Goal: Transaction & Acquisition: Purchase product/service

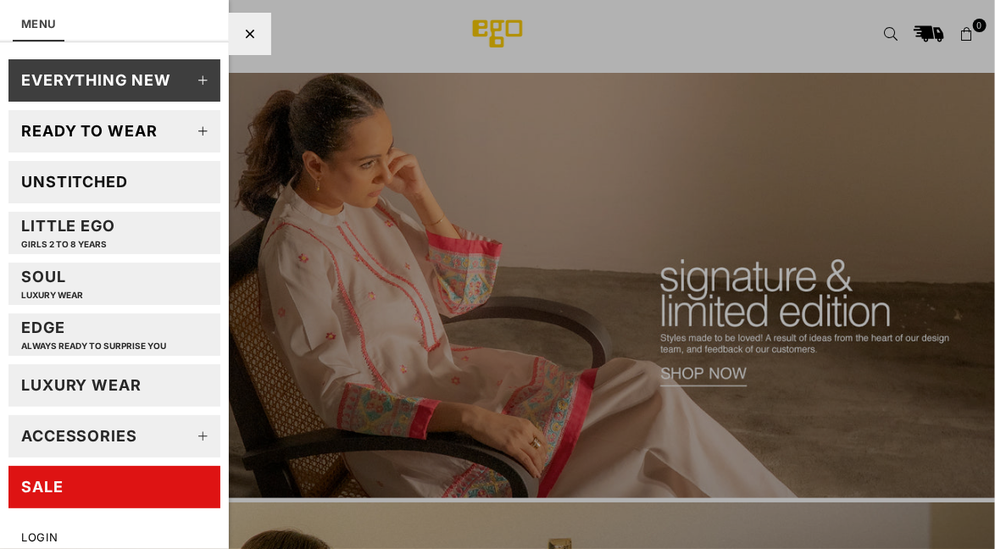
click at [170, 489] on link "SALE" at bounding box center [114, 487] width 212 height 42
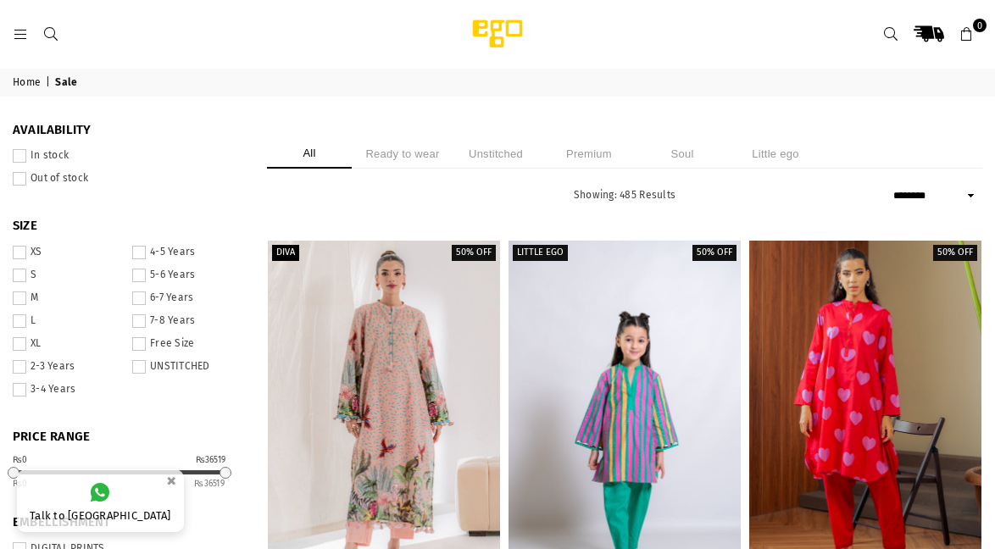
select select "******"
click at [425, 148] on li "Ready to wear" at bounding box center [402, 154] width 85 height 30
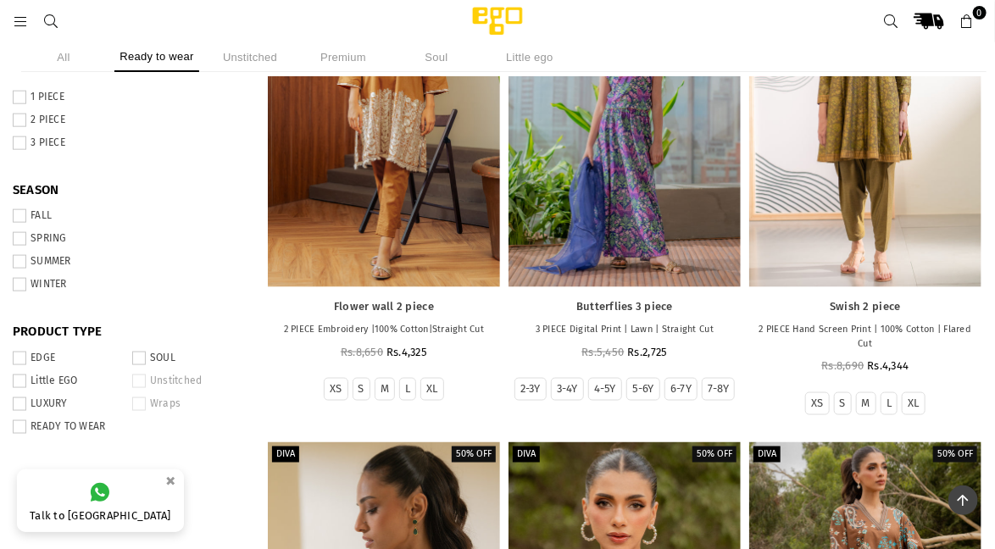
scroll to position [726, 0]
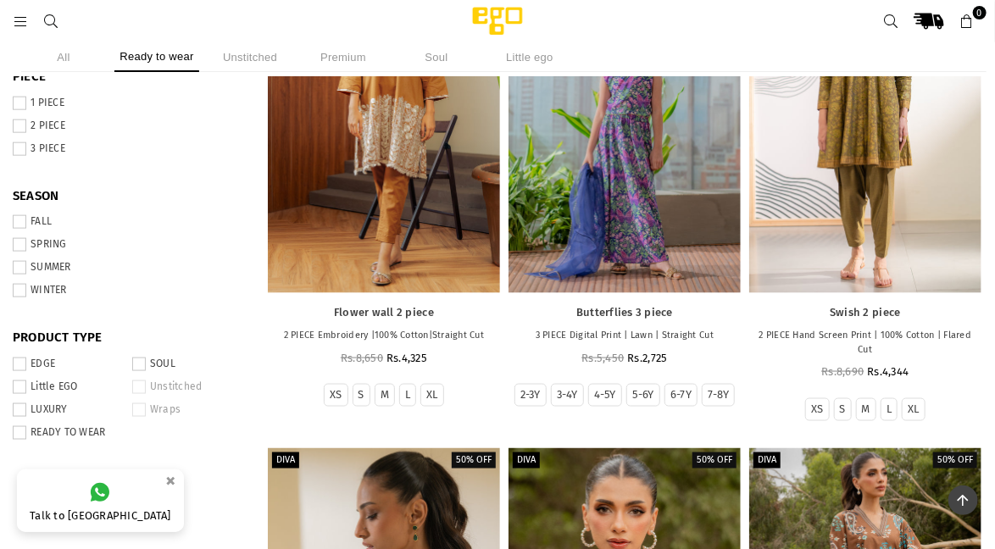
click at [19, 297] on span at bounding box center [20, 291] width 14 height 14
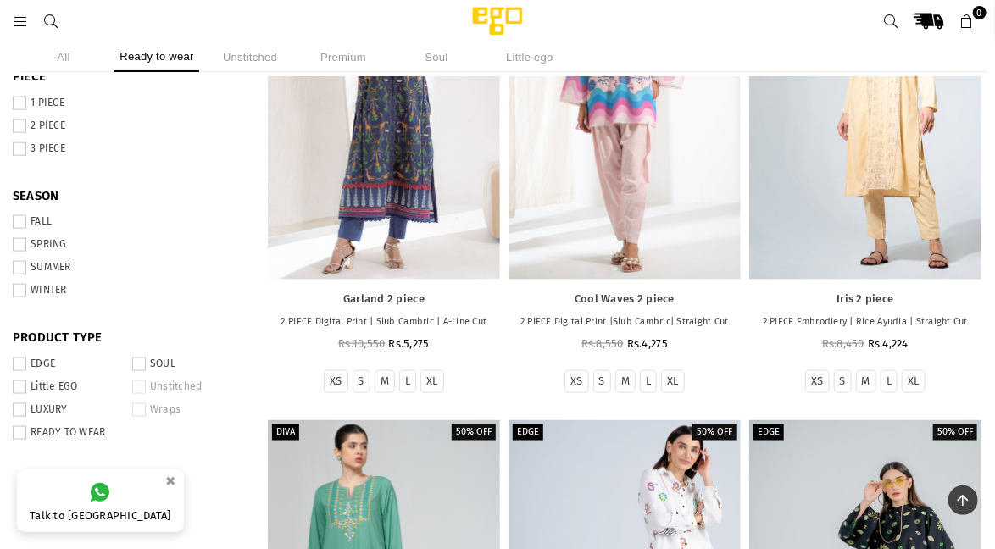
click at [27, 228] on label "FALL" at bounding box center [127, 222] width 229 height 14
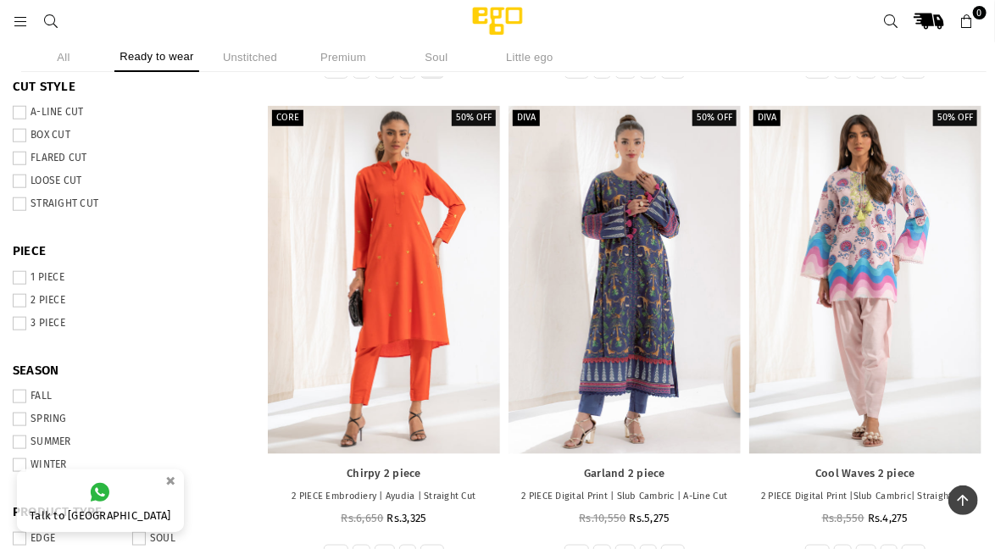
scroll to position [558, 0]
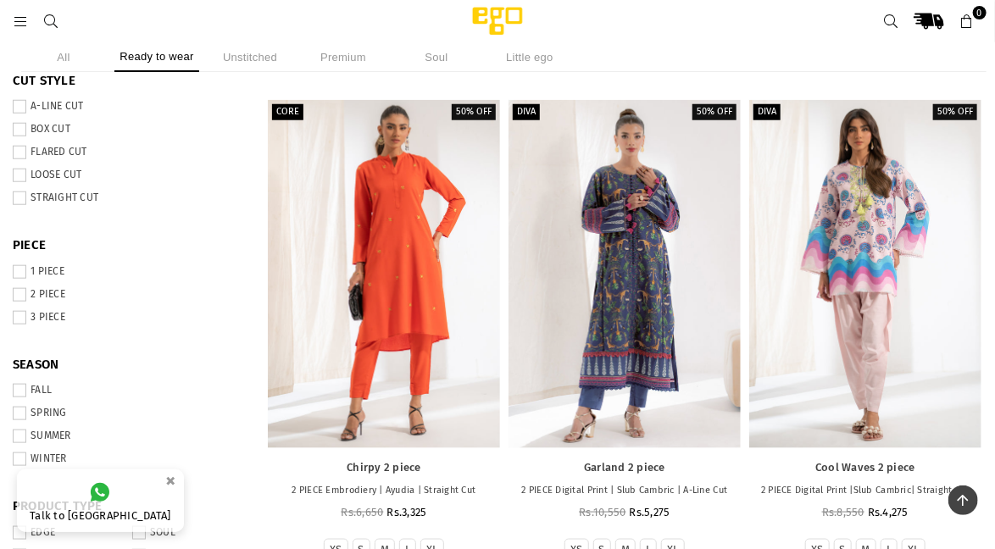
click at [14, 397] on span at bounding box center [20, 391] width 14 height 14
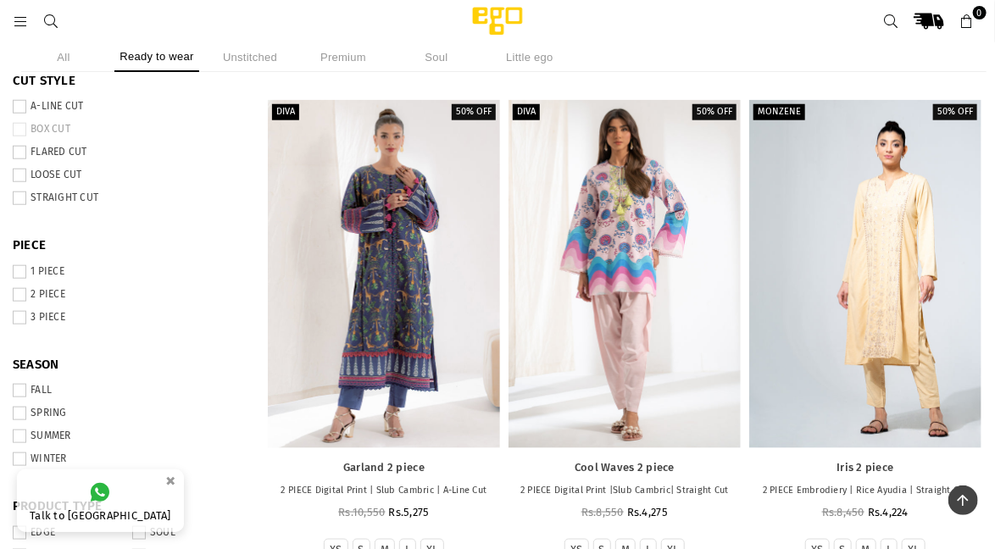
click at [19, 466] on span at bounding box center [20, 459] width 14 height 14
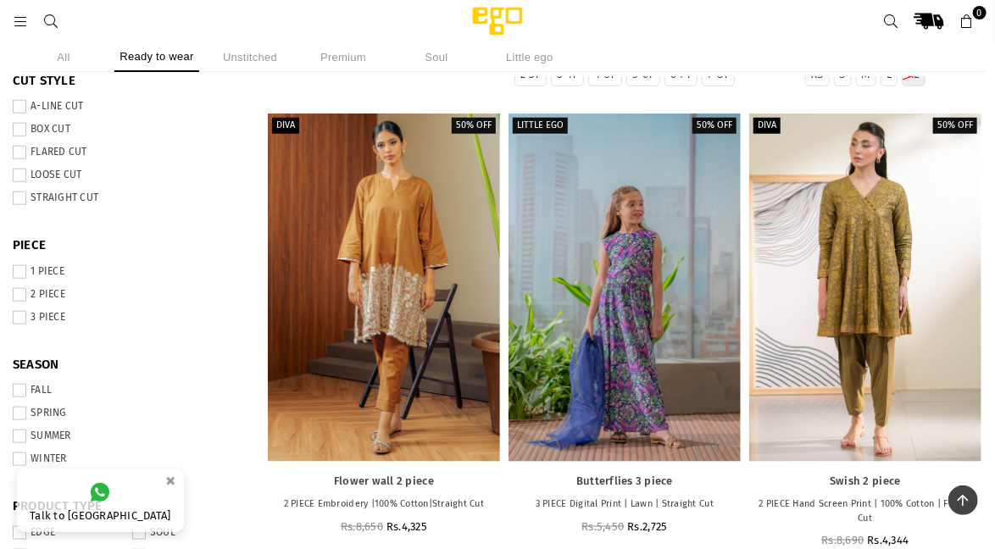
click at [19, 420] on span at bounding box center [20, 414] width 14 height 14
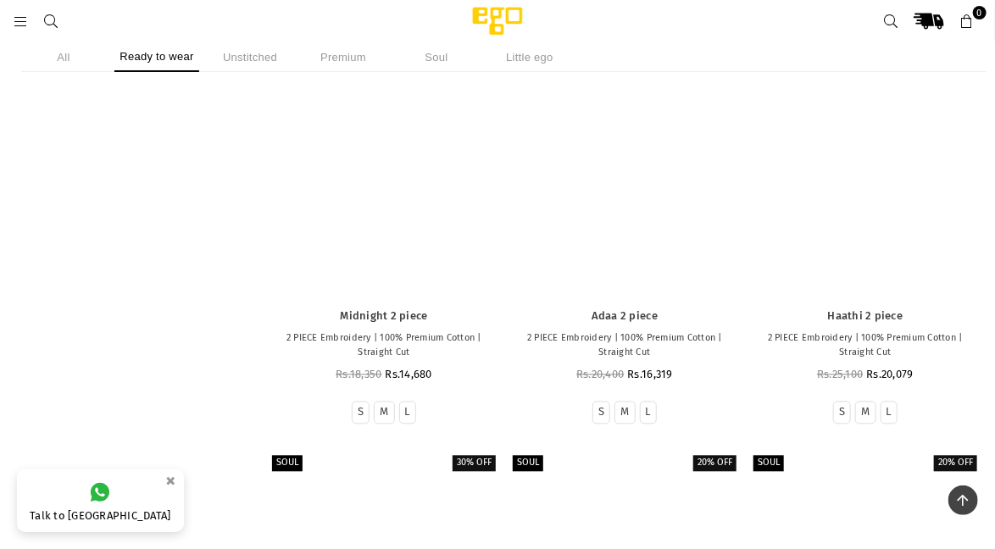
scroll to position [3699, 0]
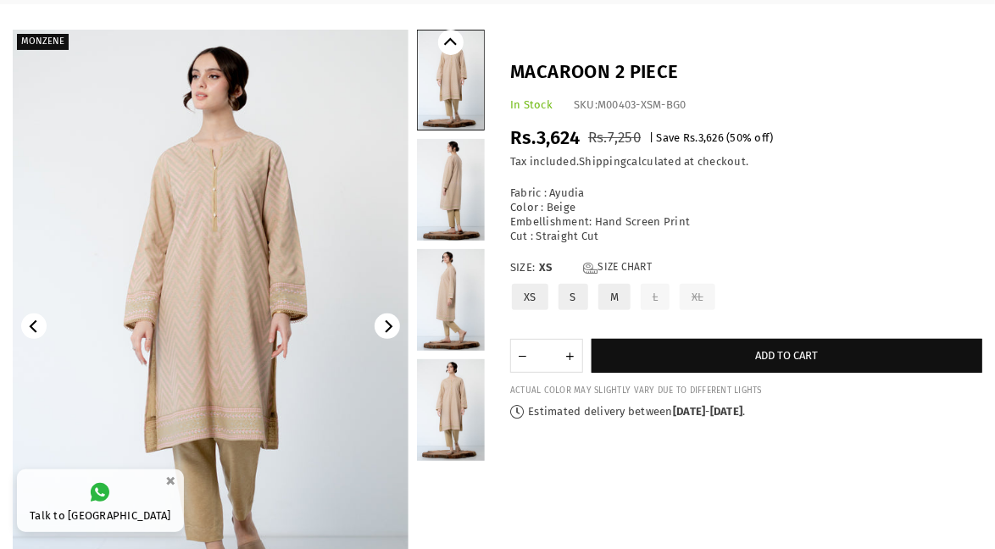
scroll to position [95, 0]
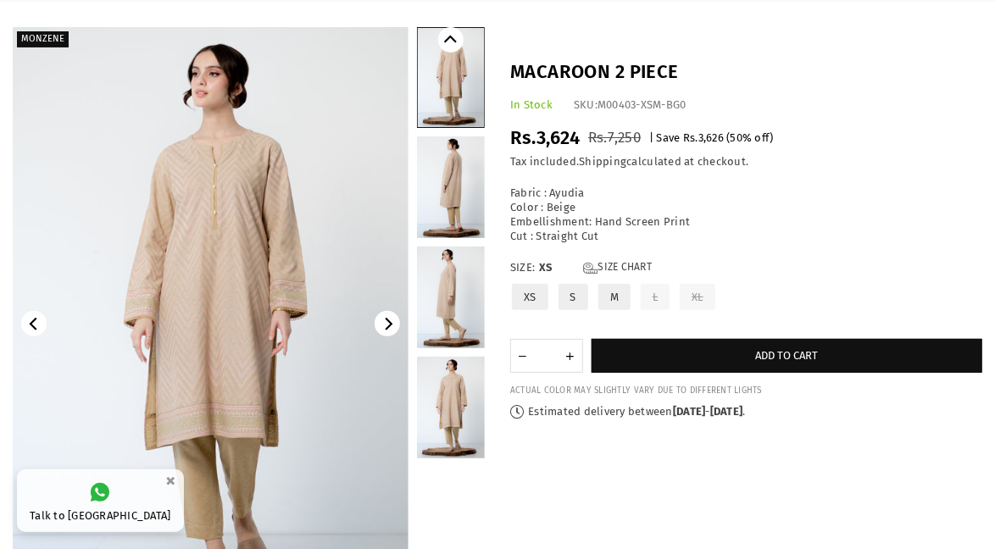
click at [439, 209] on link at bounding box center [451, 187] width 68 height 102
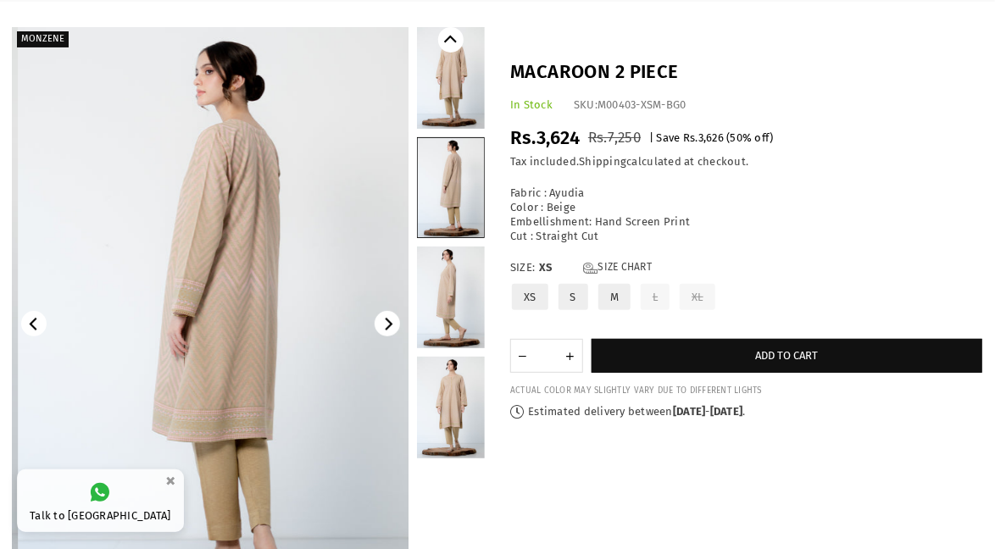
click at [452, 314] on link at bounding box center [451, 298] width 68 height 102
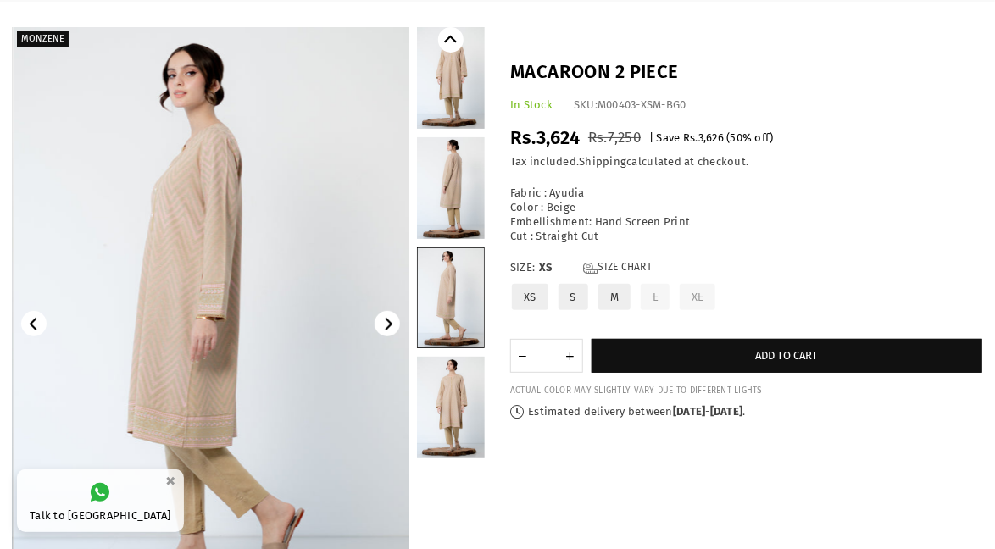
click at [446, 409] on link at bounding box center [451, 408] width 68 height 102
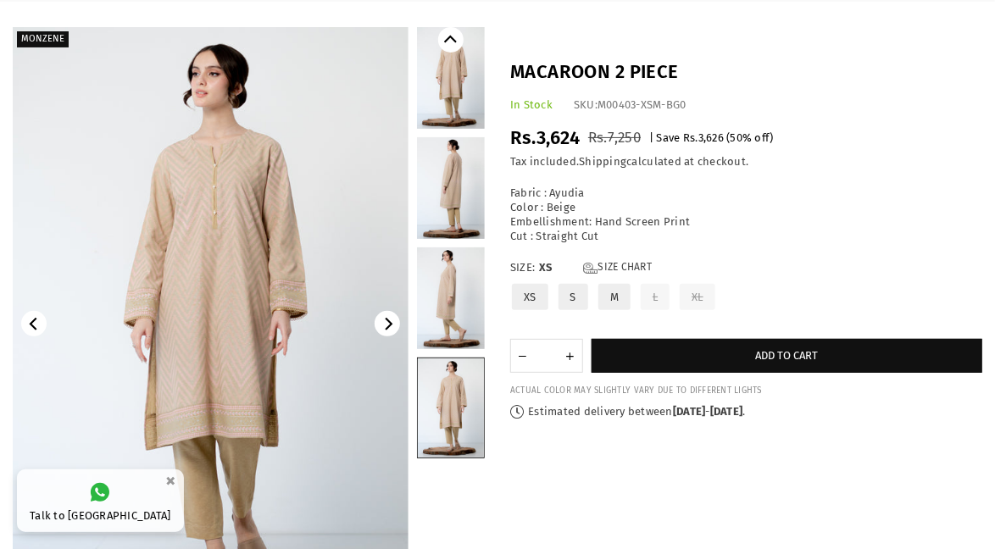
click at [459, 185] on link at bounding box center [451, 188] width 68 height 102
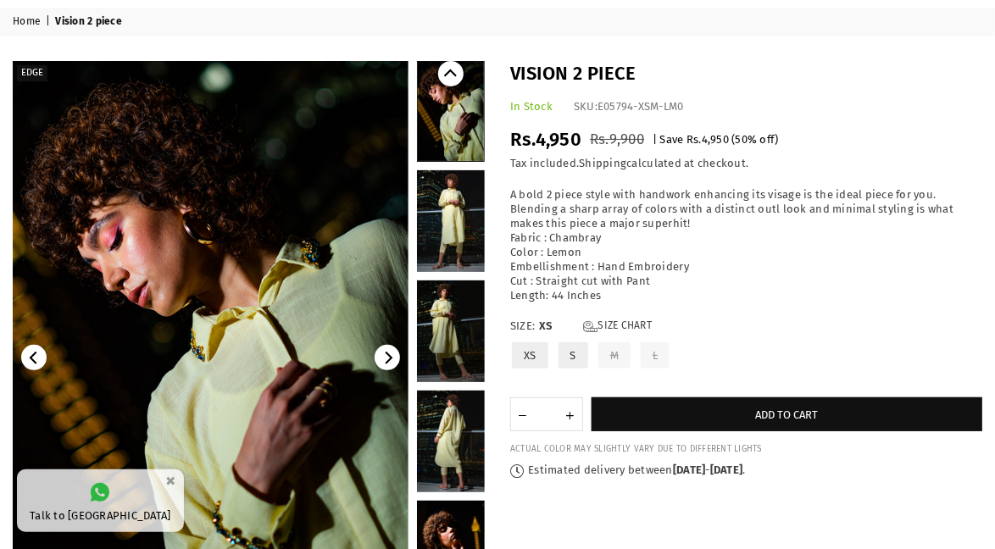
scroll to position [98, 0]
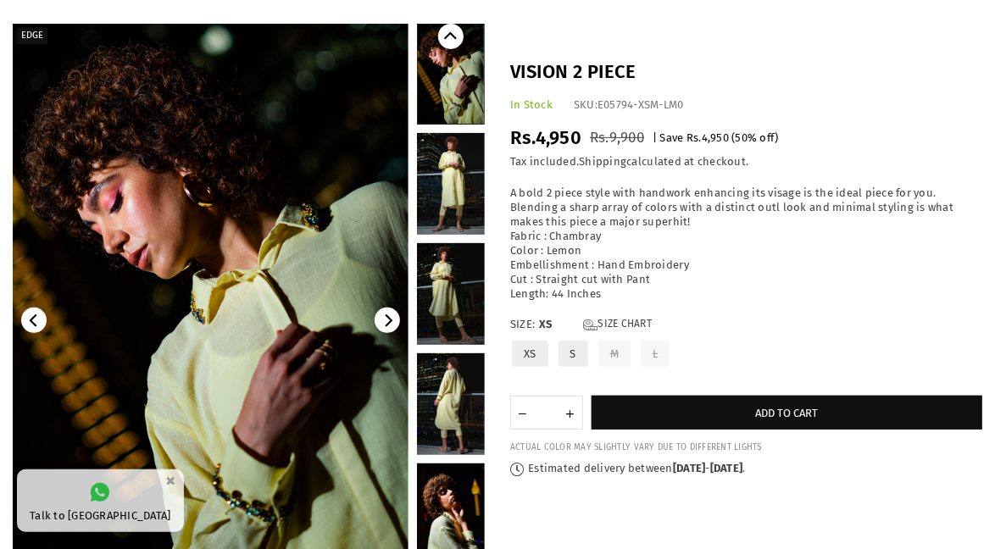
click at [456, 191] on link at bounding box center [451, 184] width 68 height 102
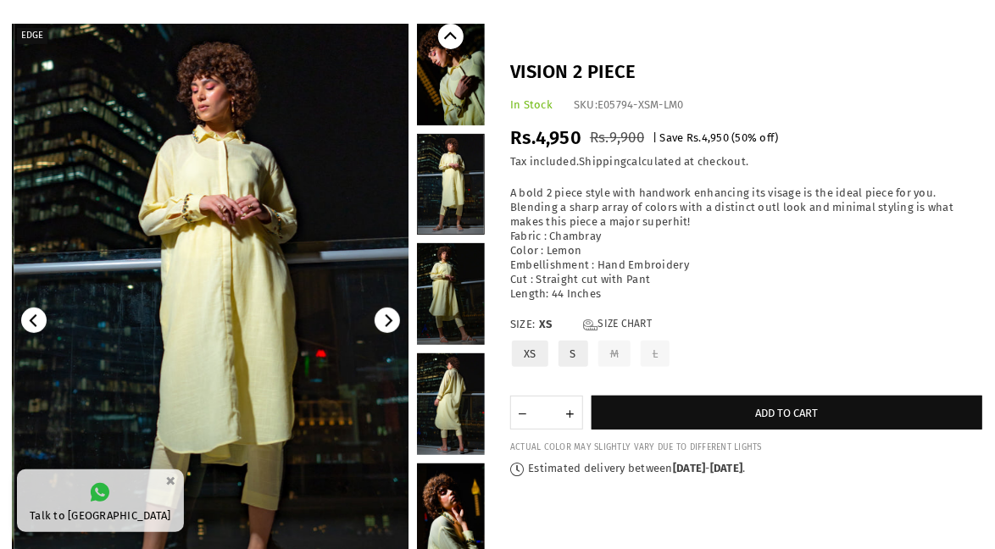
click at [456, 303] on link at bounding box center [451, 294] width 68 height 102
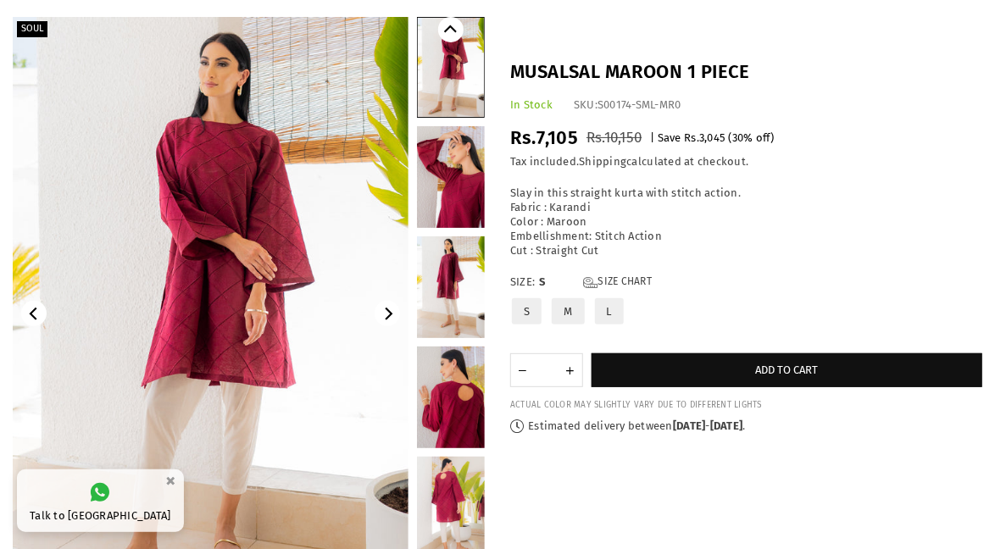
scroll to position [106, 0]
click at [443, 174] on link at bounding box center [451, 176] width 68 height 102
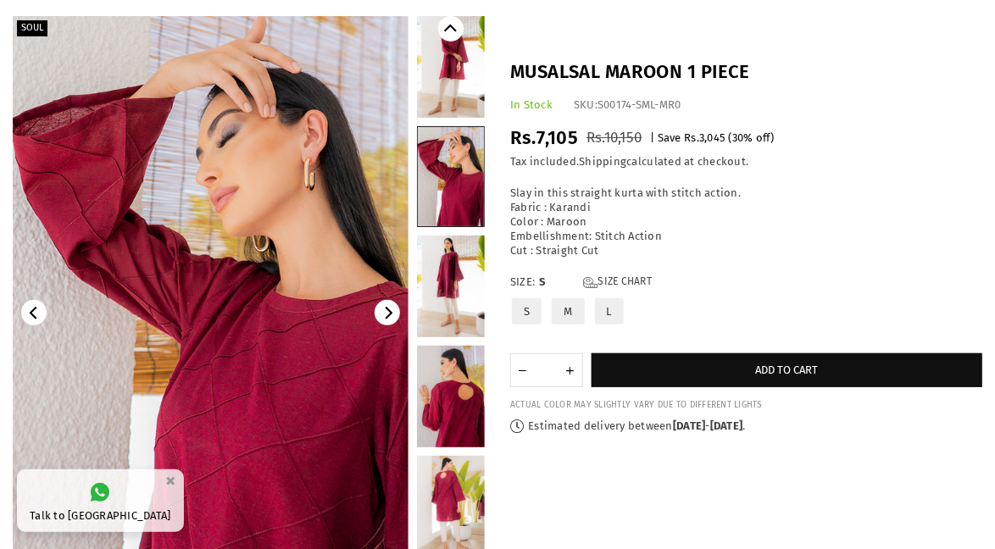
click at [452, 314] on link at bounding box center [451, 287] width 68 height 102
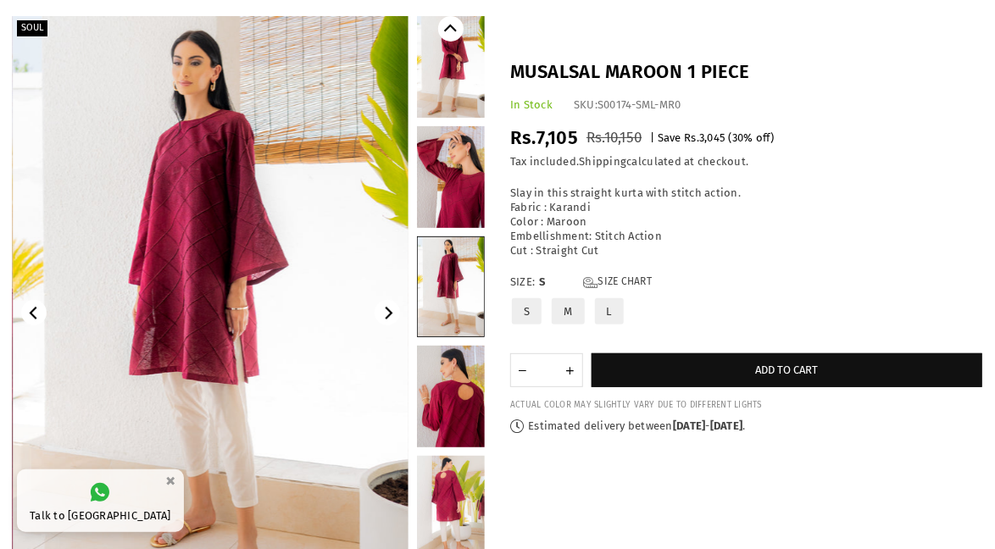
click at [469, 403] on link at bounding box center [451, 397] width 68 height 102
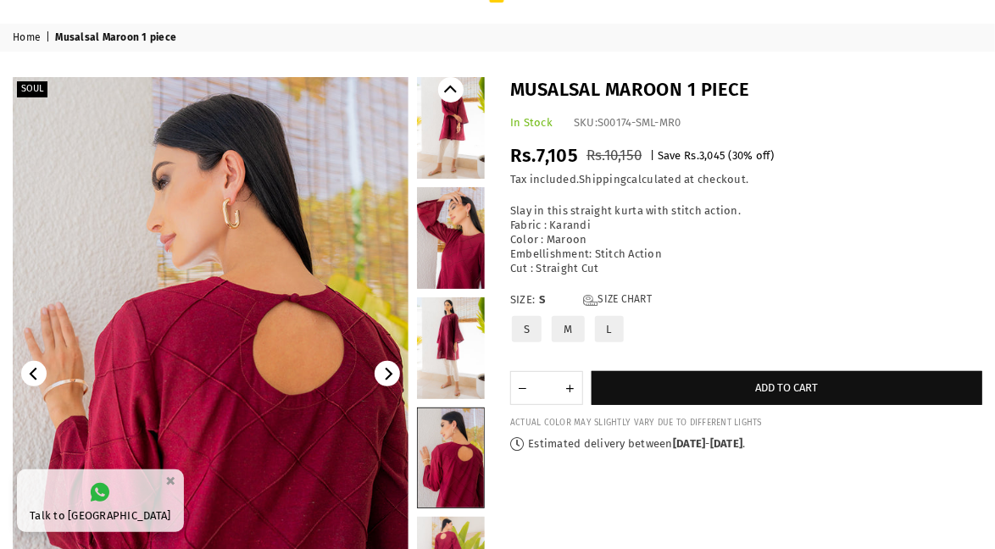
scroll to position [0, 0]
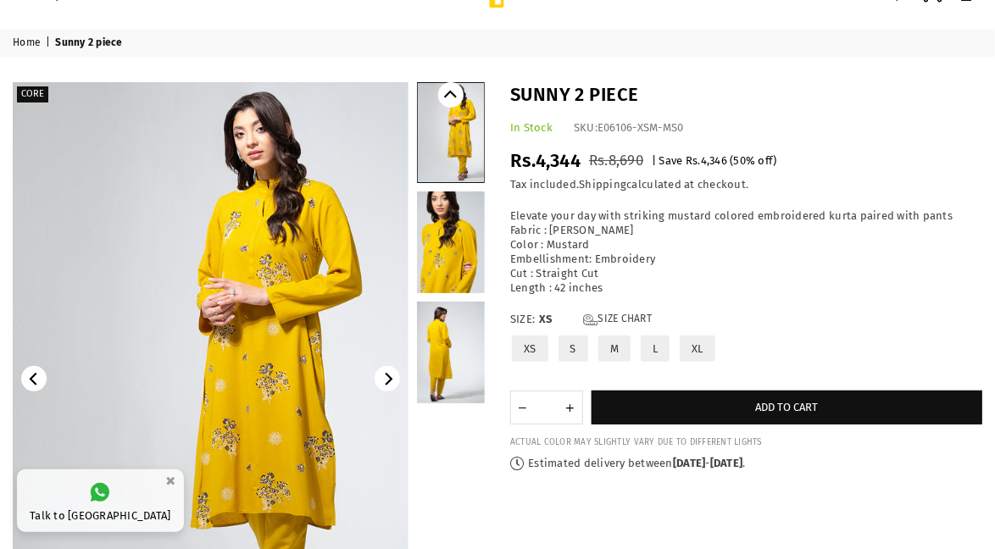
scroll to position [106, 0]
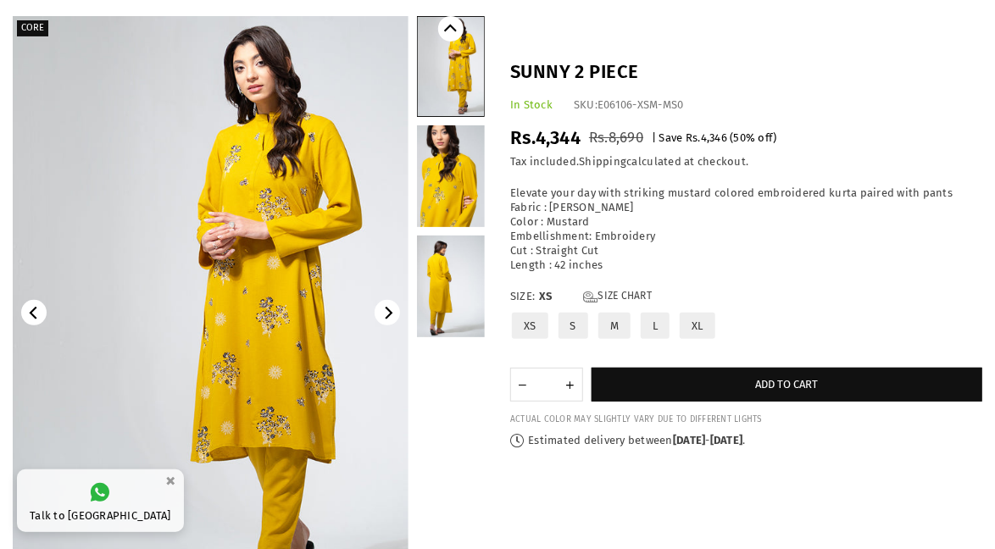
click at [455, 193] on link at bounding box center [451, 176] width 68 height 102
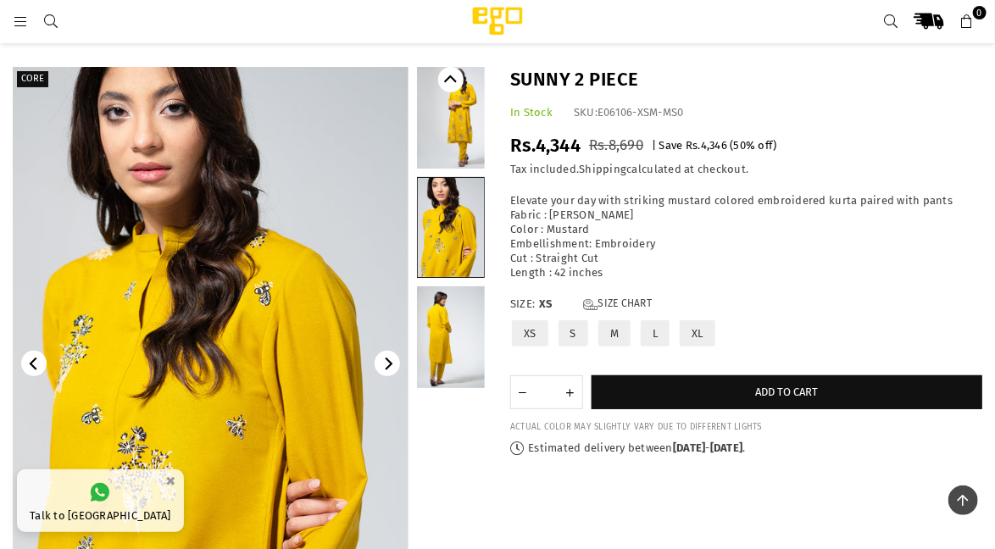
scroll to position [0, 0]
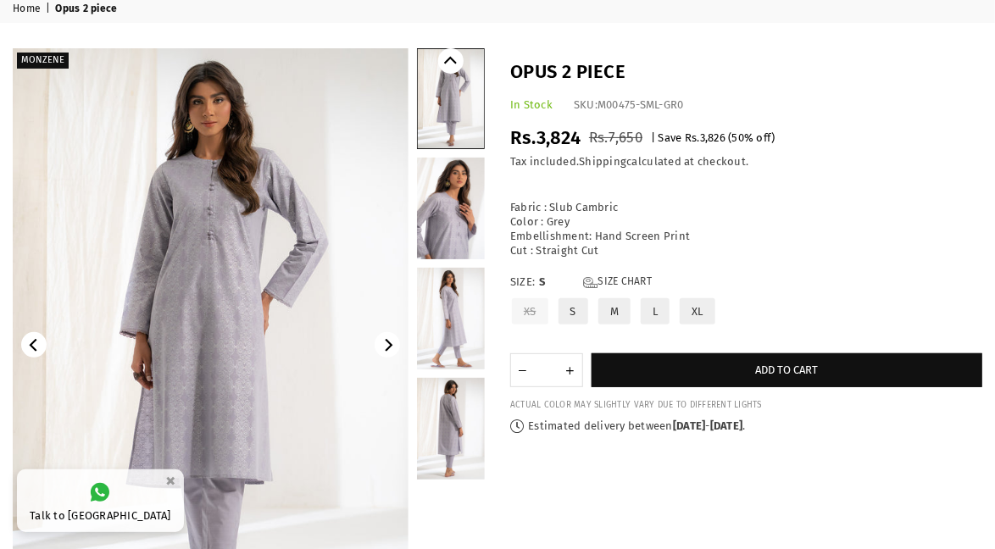
scroll to position [78, 0]
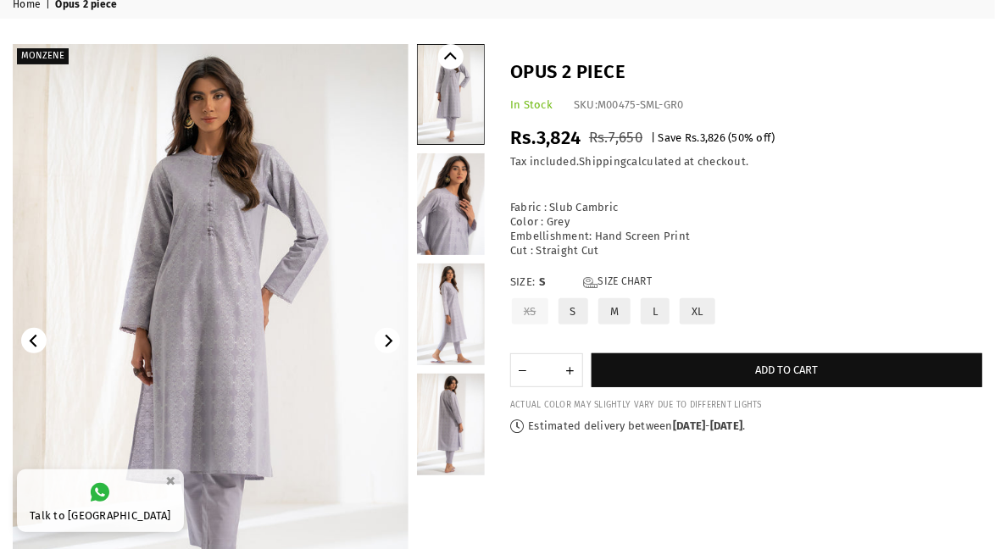
click at [451, 323] on link at bounding box center [451, 315] width 68 height 102
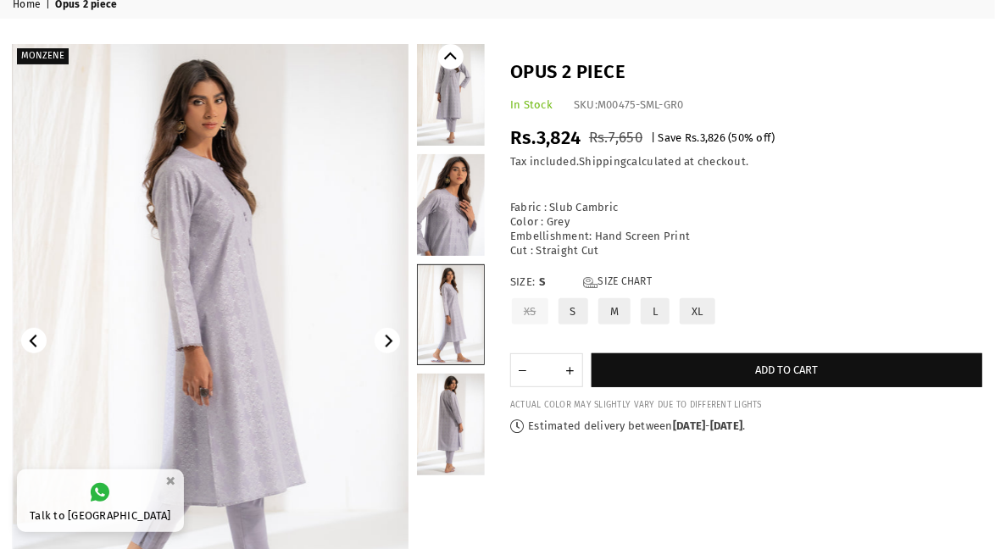
click at [462, 454] on link at bounding box center [451, 425] width 68 height 102
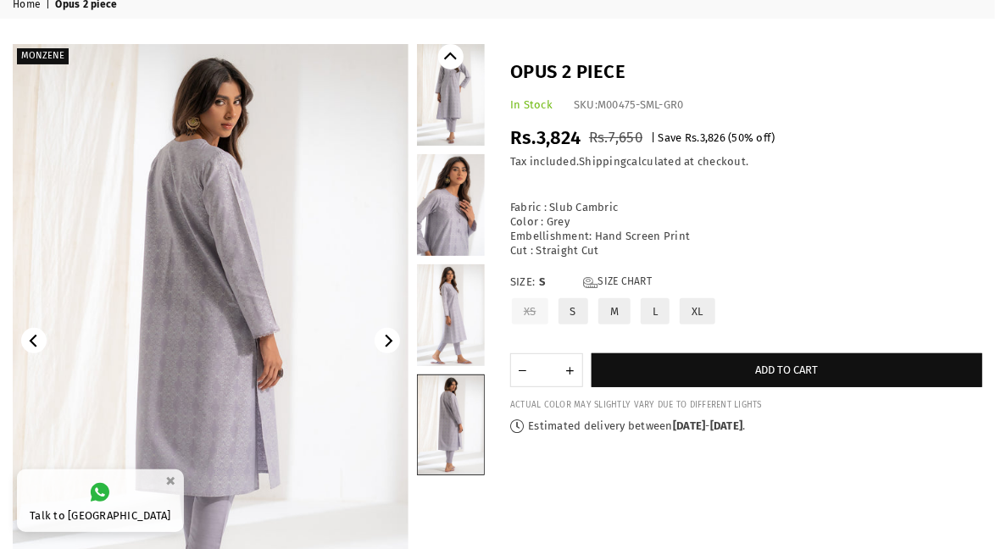
click at [451, 219] on link at bounding box center [451, 205] width 68 height 102
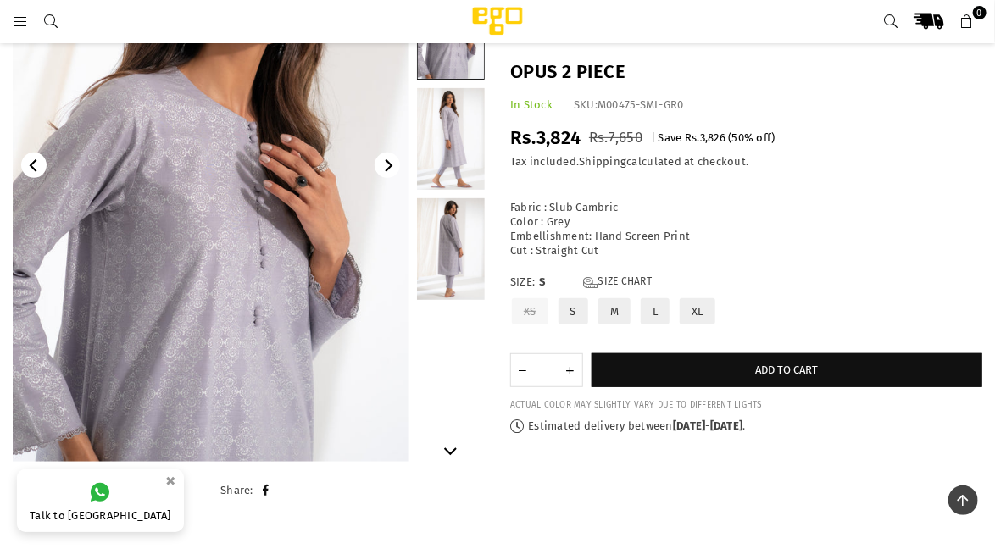
scroll to position [0, 0]
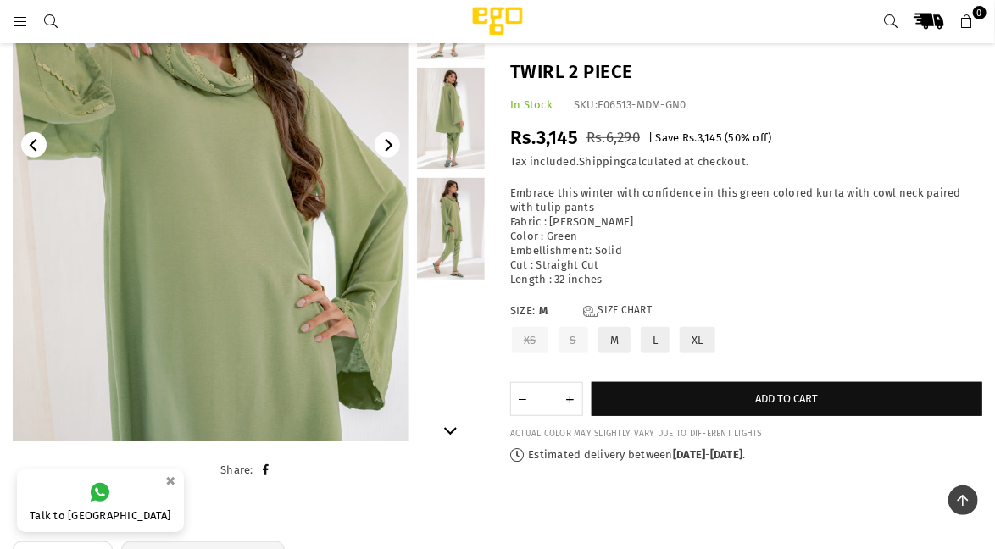
scroll to position [248, 0]
click at [450, 251] on link at bounding box center [451, 228] width 68 height 102
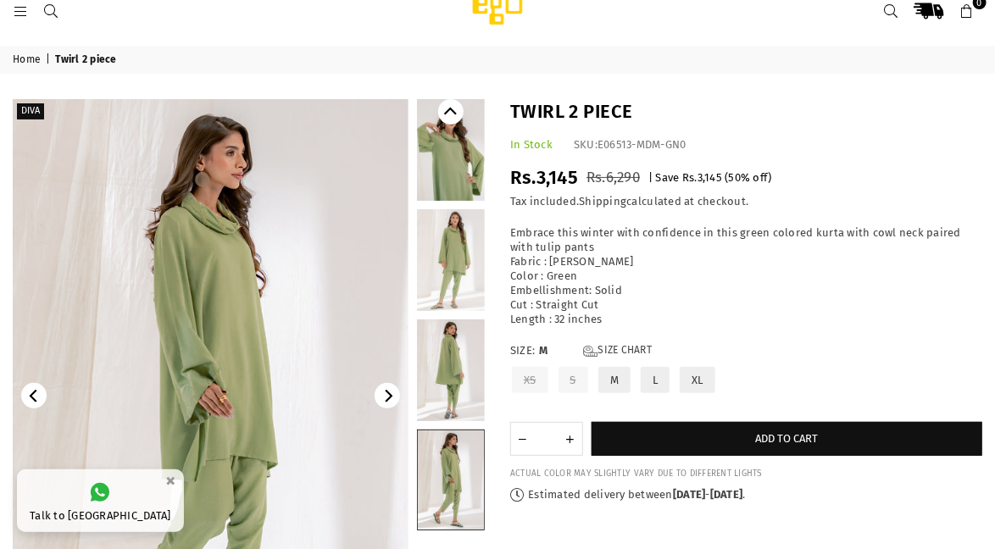
scroll to position [0, 0]
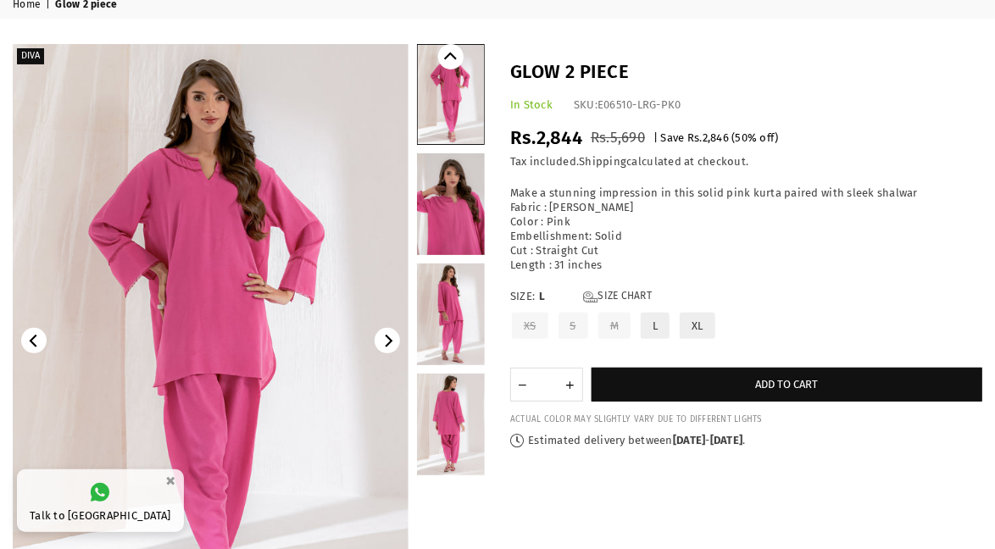
scroll to position [79, 0]
click at [455, 307] on link at bounding box center [451, 314] width 68 height 102
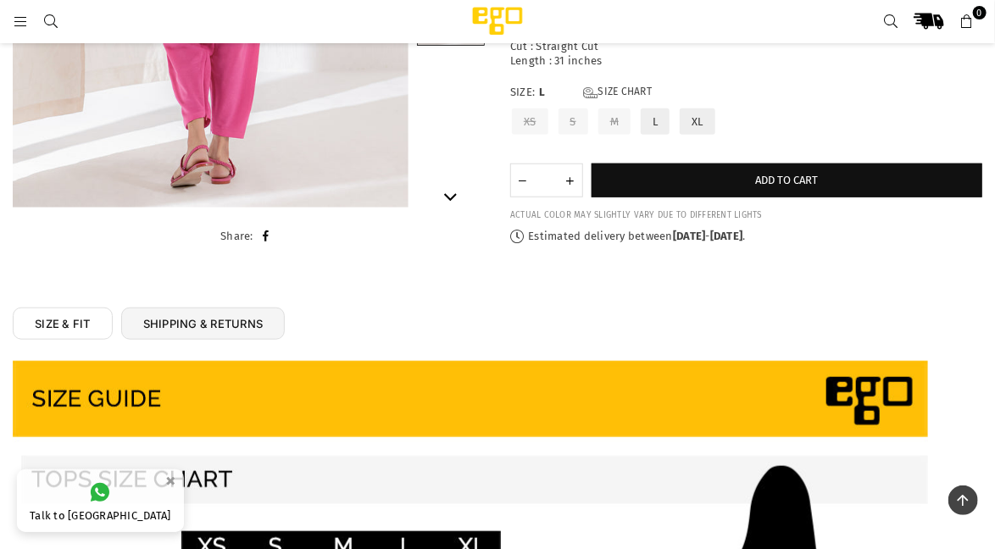
scroll to position [0, 0]
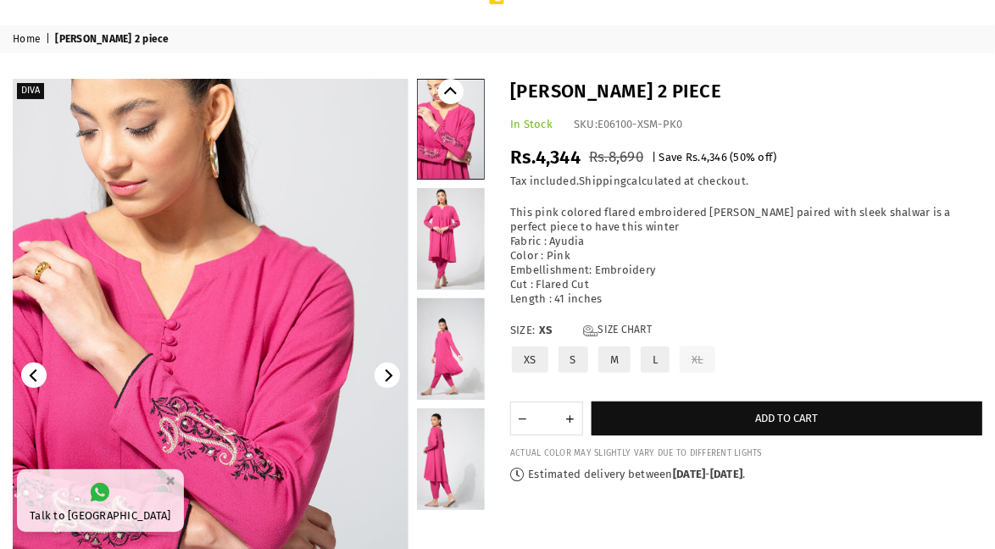
scroll to position [56, 0]
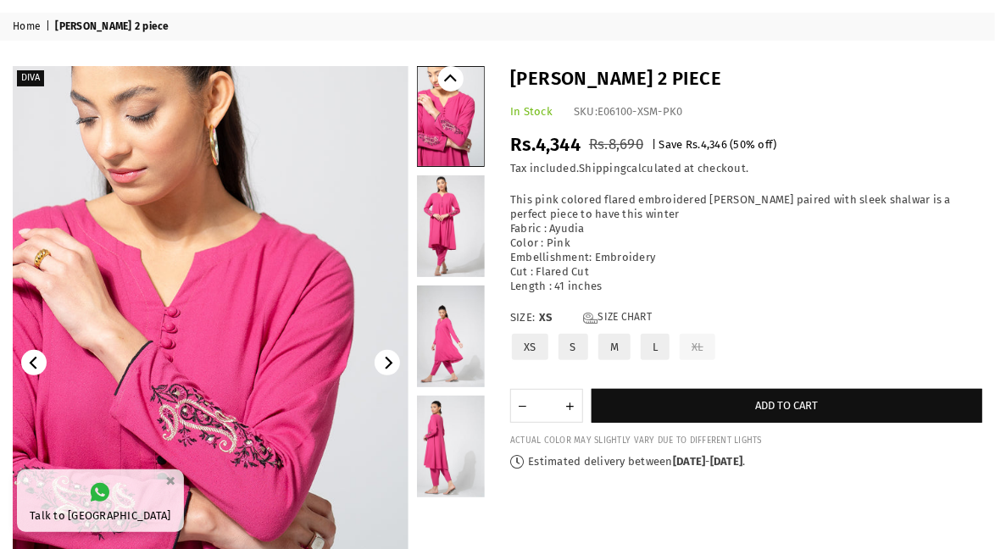
click at [463, 241] on link at bounding box center [451, 226] width 68 height 102
click at [478, 294] on link at bounding box center [451, 337] width 68 height 102
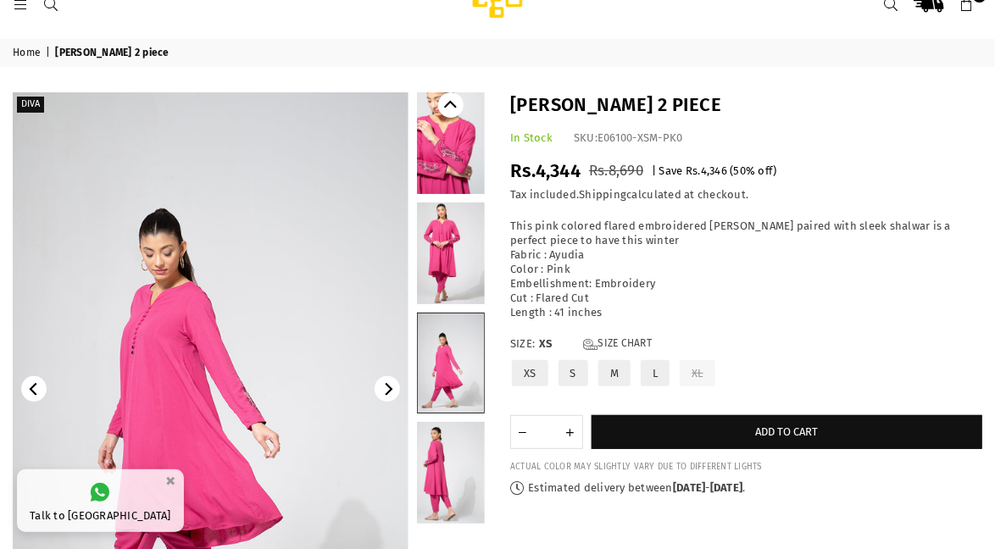
scroll to position [0, 0]
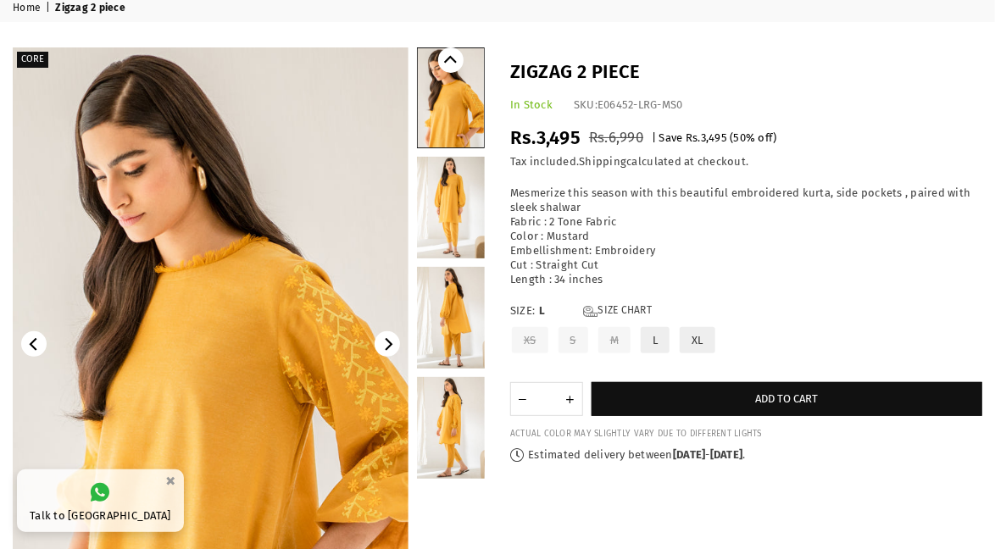
scroll to position [62, 0]
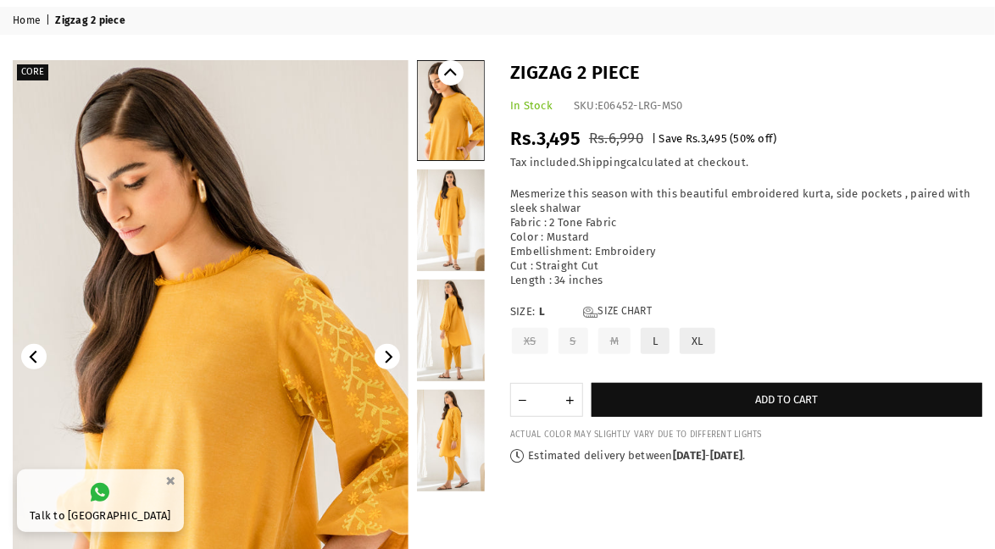
click at [473, 220] on link at bounding box center [451, 220] width 68 height 102
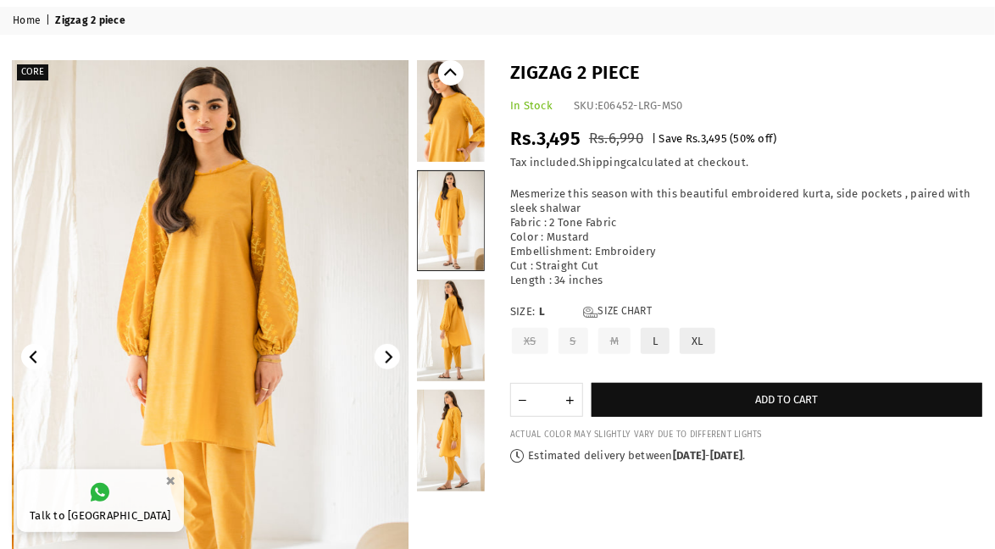
click at [469, 353] on link at bounding box center [451, 331] width 68 height 102
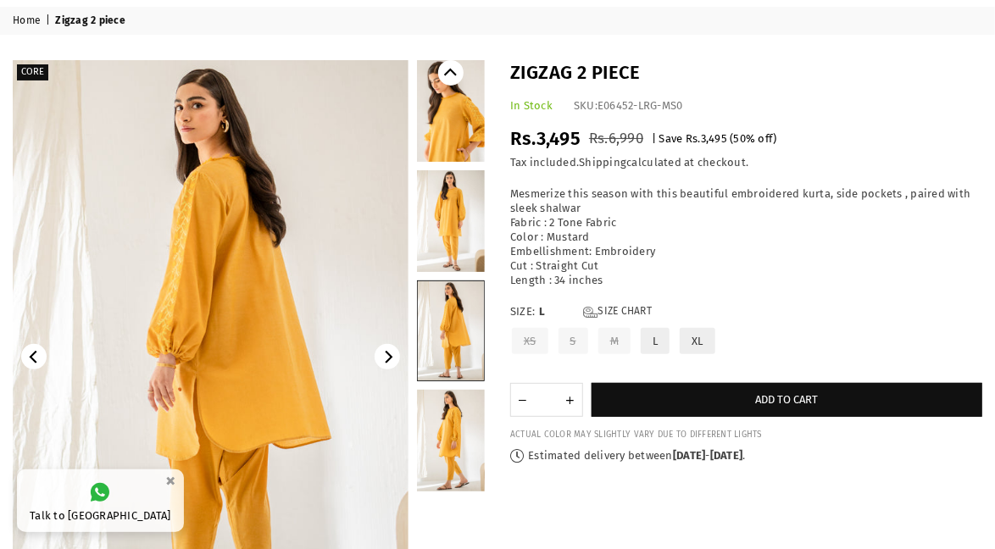
click at [464, 455] on link at bounding box center [451, 441] width 68 height 102
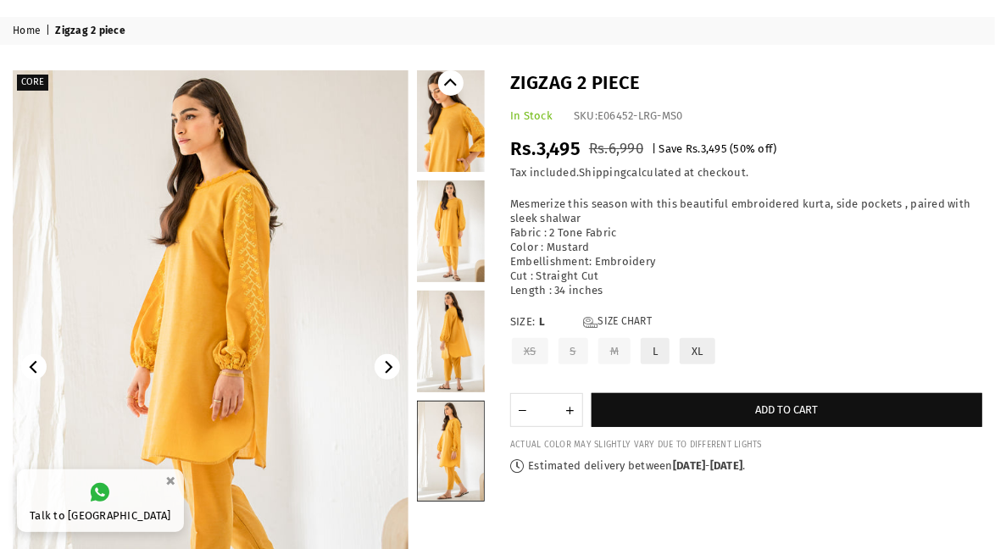
scroll to position [0, 0]
